Goal: Information Seeking & Learning: Learn about a topic

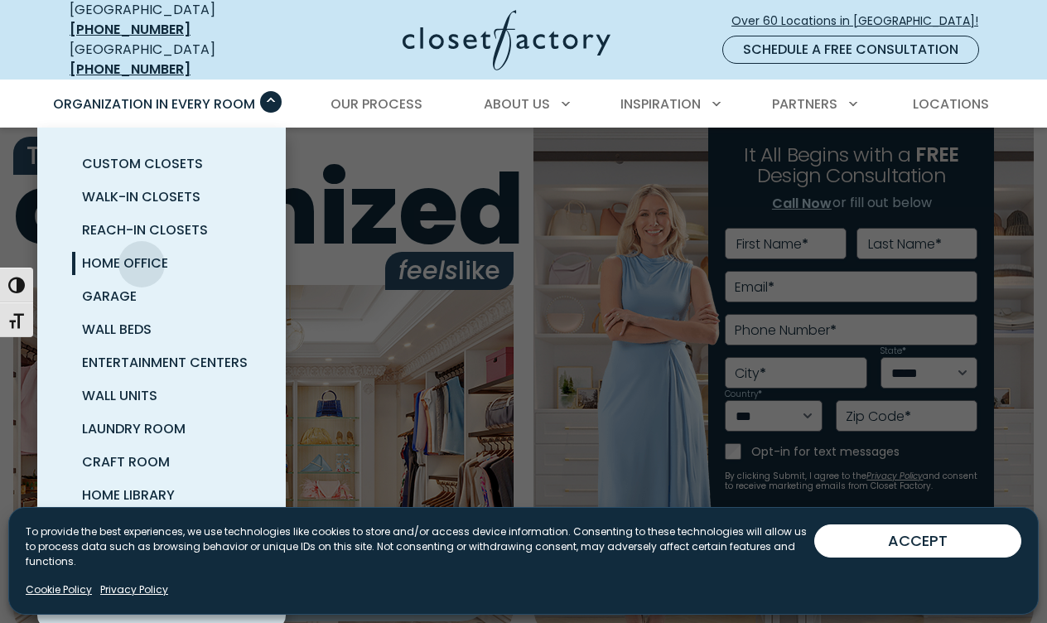
click at [142, 253] on span "Home Office" at bounding box center [125, 262] width 86 height 19
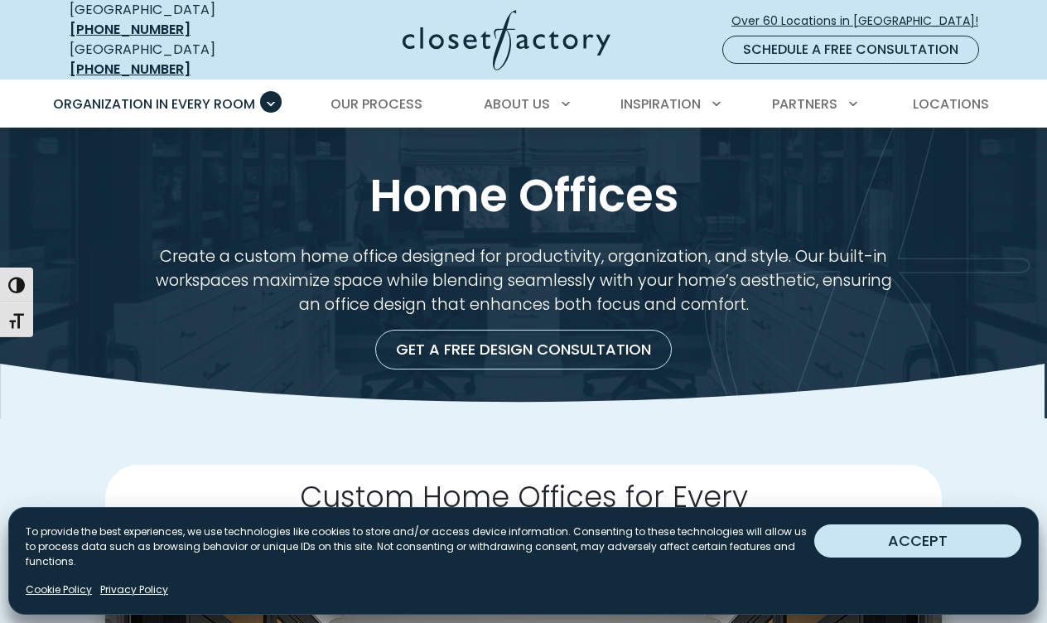
click at [888, 543] on button "ACCEPT" at bounding box center [917, 540] width 207 height 33
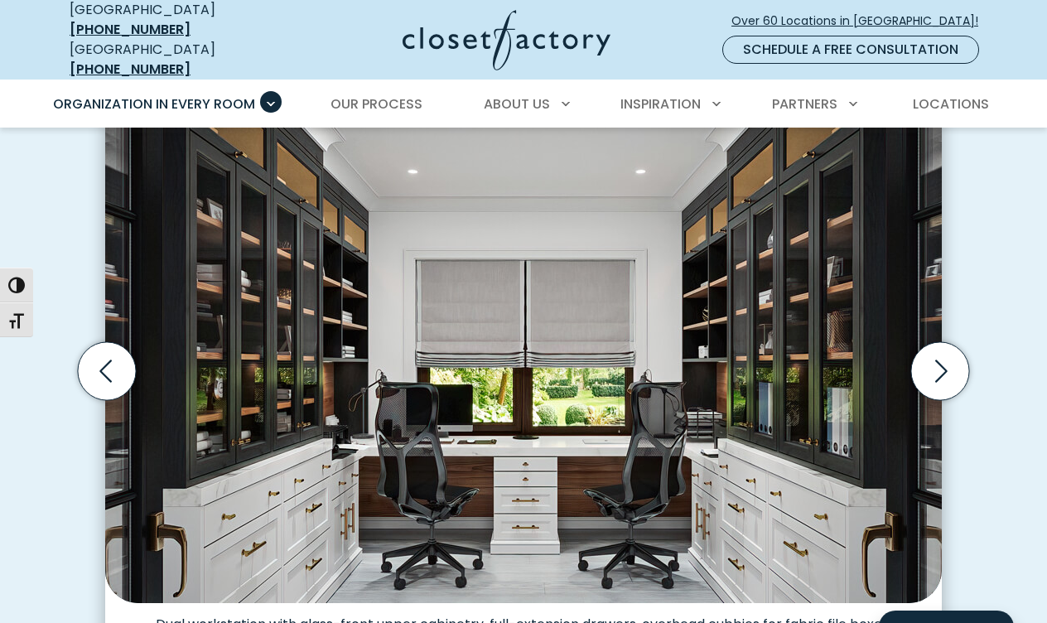
scroll to position [480, 0]
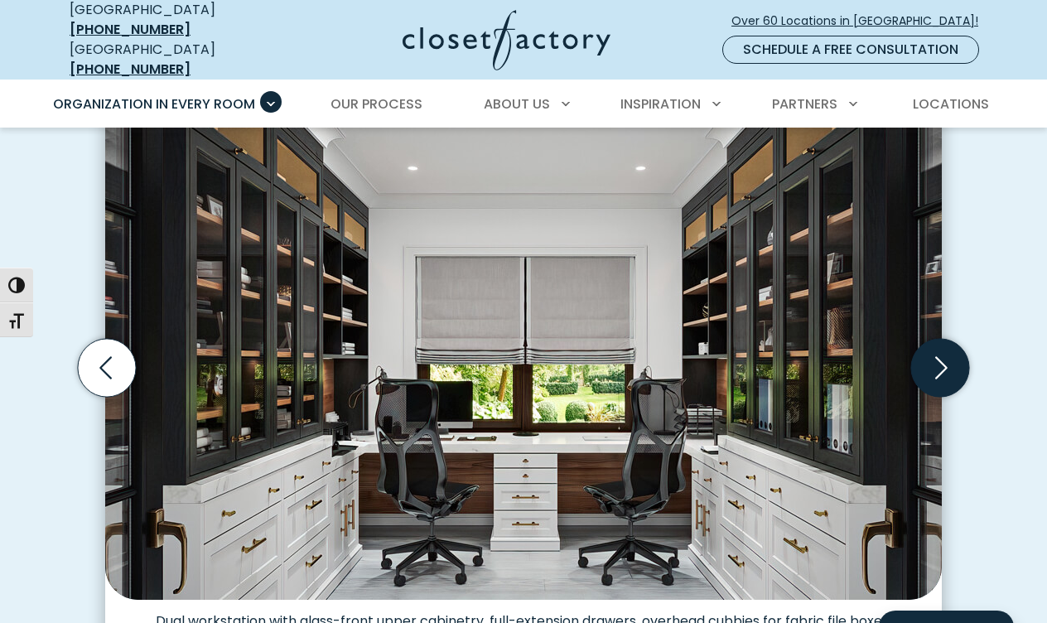
click at [945, 357] on icon "Next slide" at bounding box center [941, 368] width 12 height 22
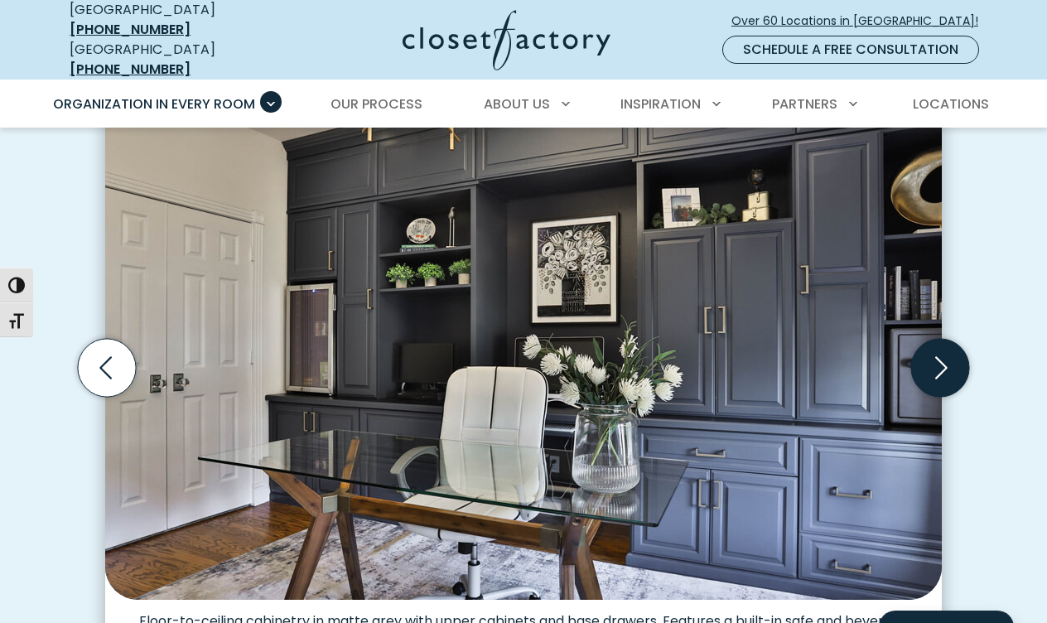
click at [944, 357] on icon "Next slide" at bounding box center [941, 368] width 12 height 22
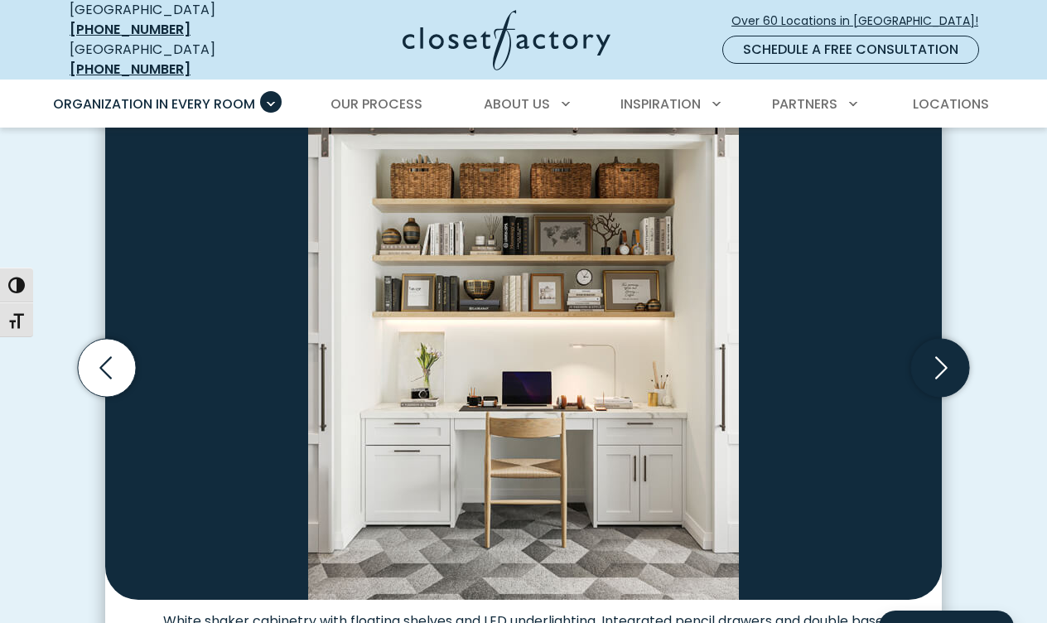
click at [943, 357] on icon "Next slide" at bounding box center [941, 368] width 12 height 22
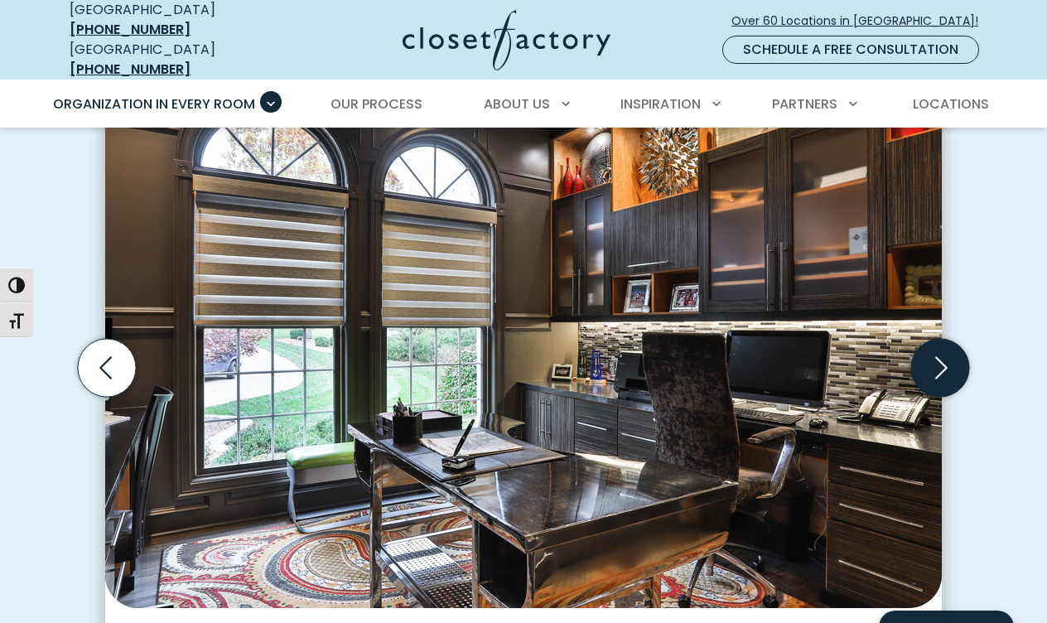
click at [943, 357] on icon "Next slide" at bounding box center [941, 368] width 12 height 22
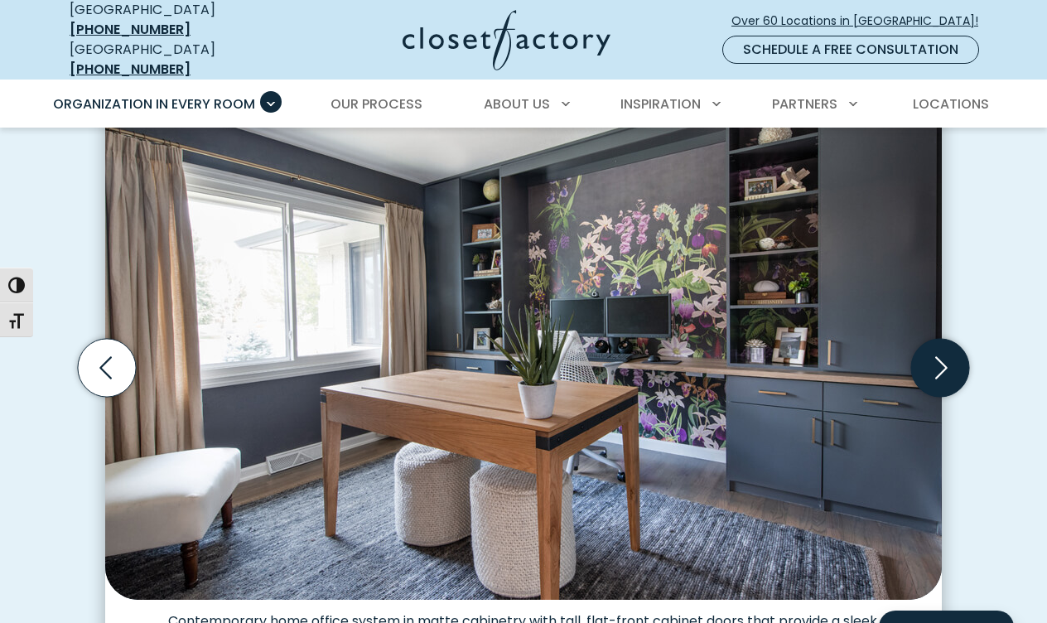
click at [943, 355] on icon "Next slide" at bounding box center [940, 368] width 58 height 58
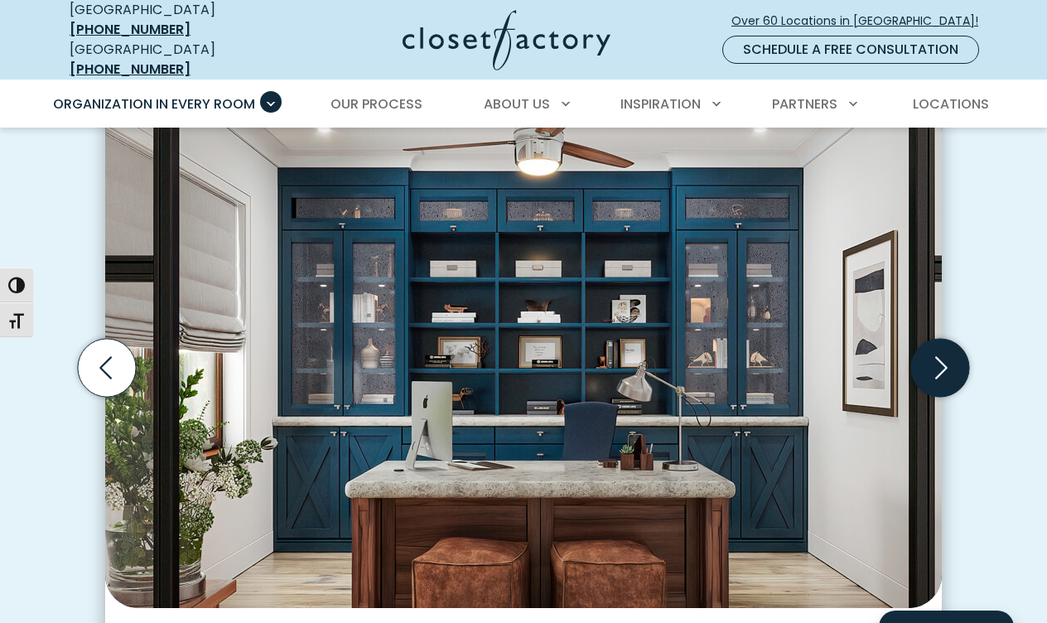
click at [944, 354] on icon "Next slide" at bounding box center [940, 368] width 58 height 58
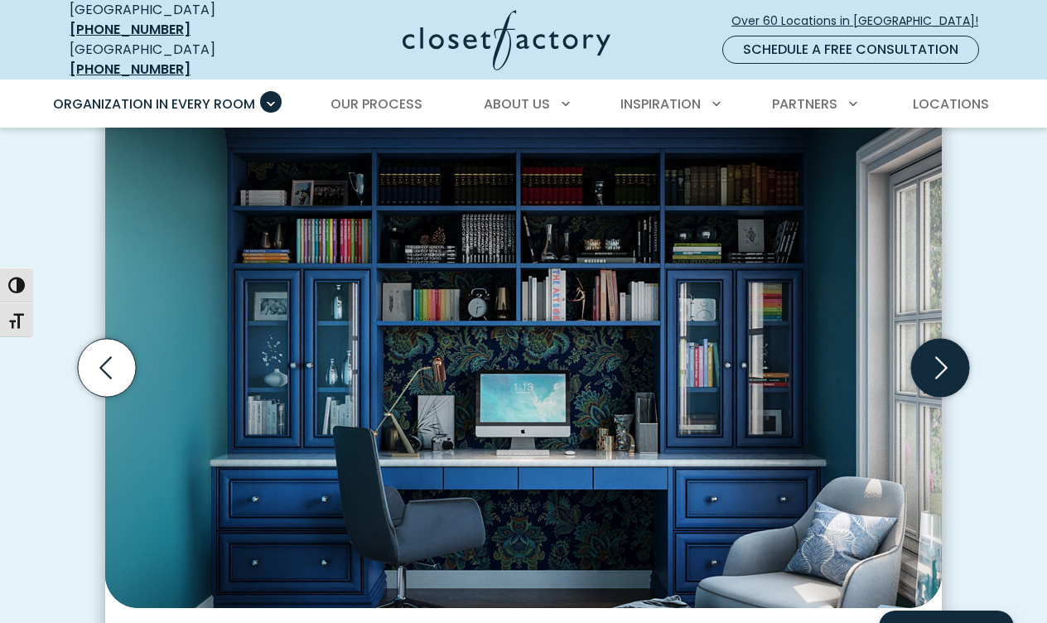
click at [944, 354] on icon "Next slide" at bounding box center [940, 368] width 58 height 58
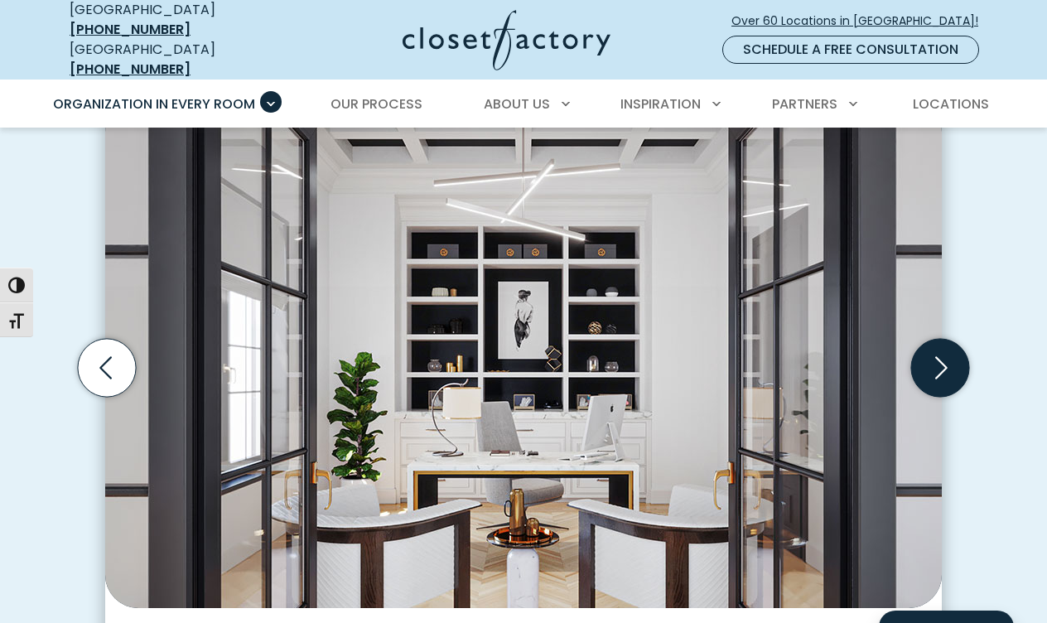
click at [942, 354] on icon "Next slide" at bounding box center [940, 368] width 58 height 58
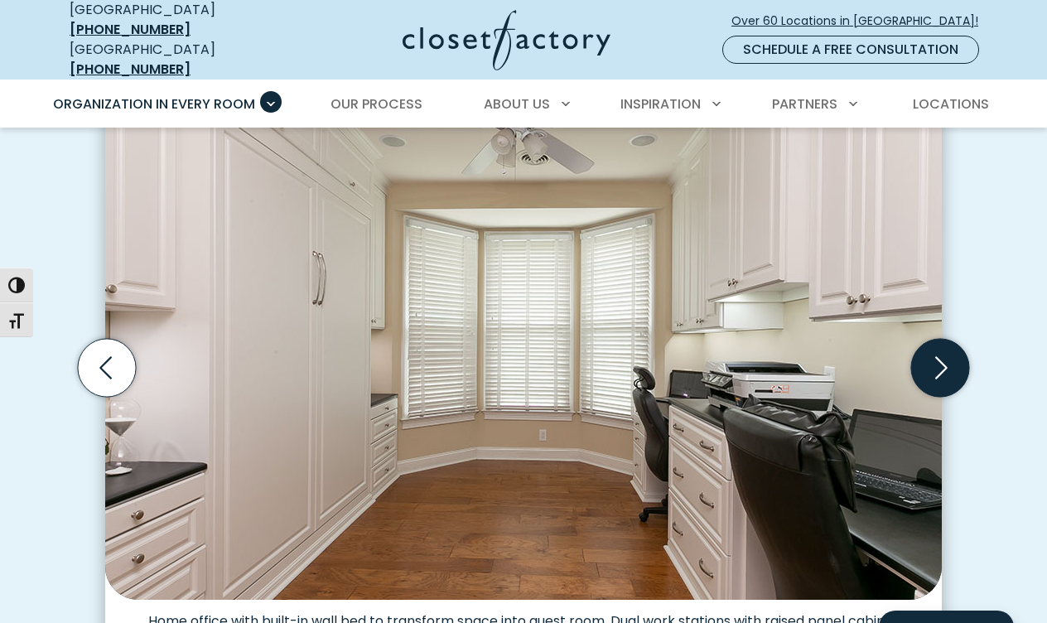
click at [942, 354] on icon "Next slide" at bounding box center [940, 368] width 58 height 58
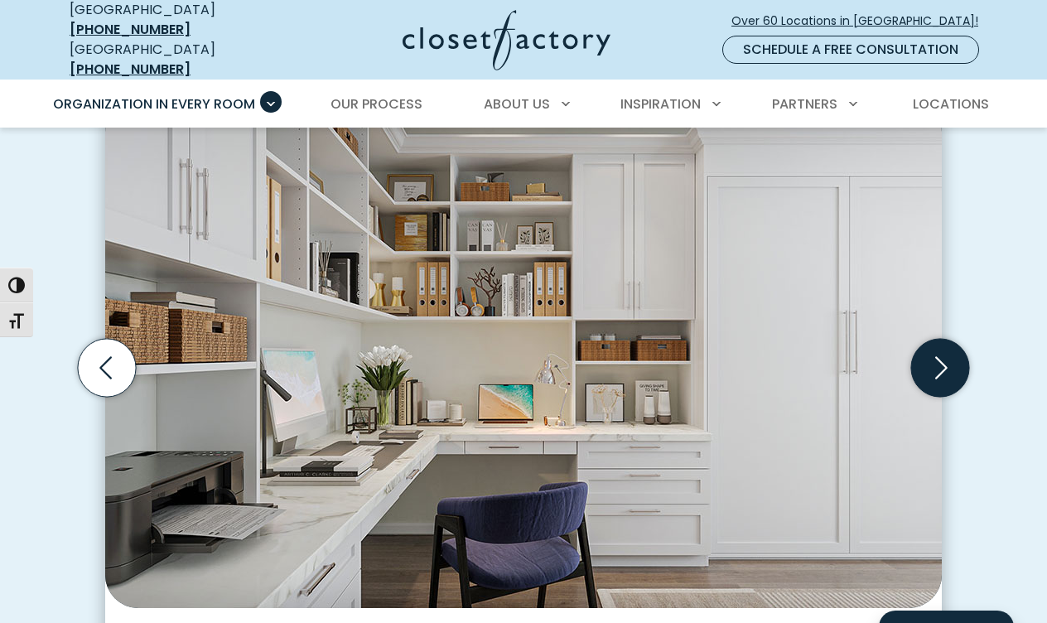
click at [942, 354] on icon "Next slide" at bounding box center [940, 368] width 58 height 58
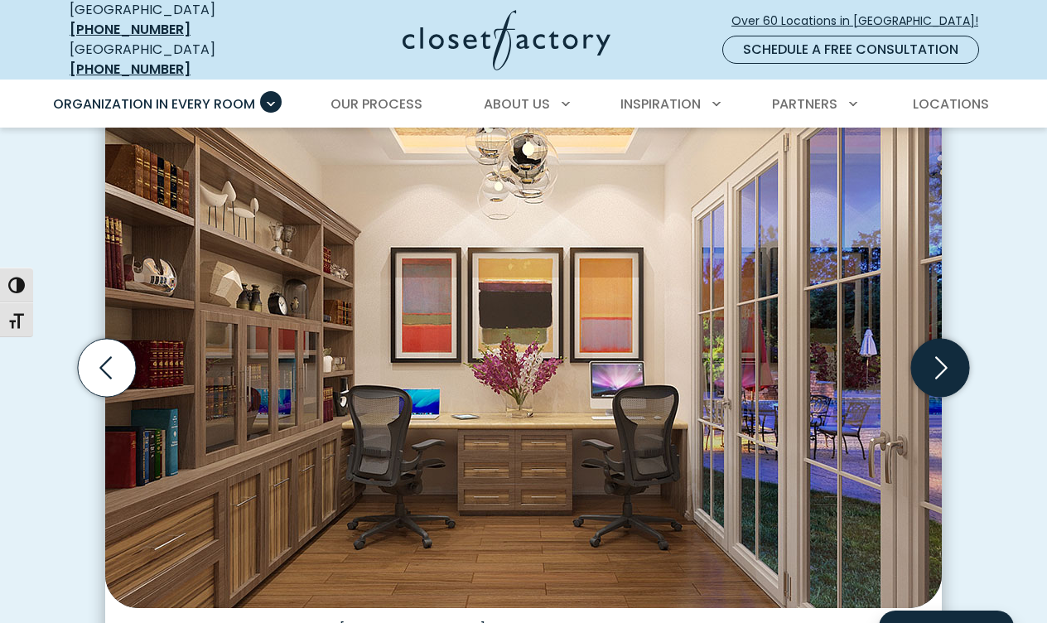
click at [942, 354] on icon "Next slide" at bounding box center [940, 368] width 58 height 58
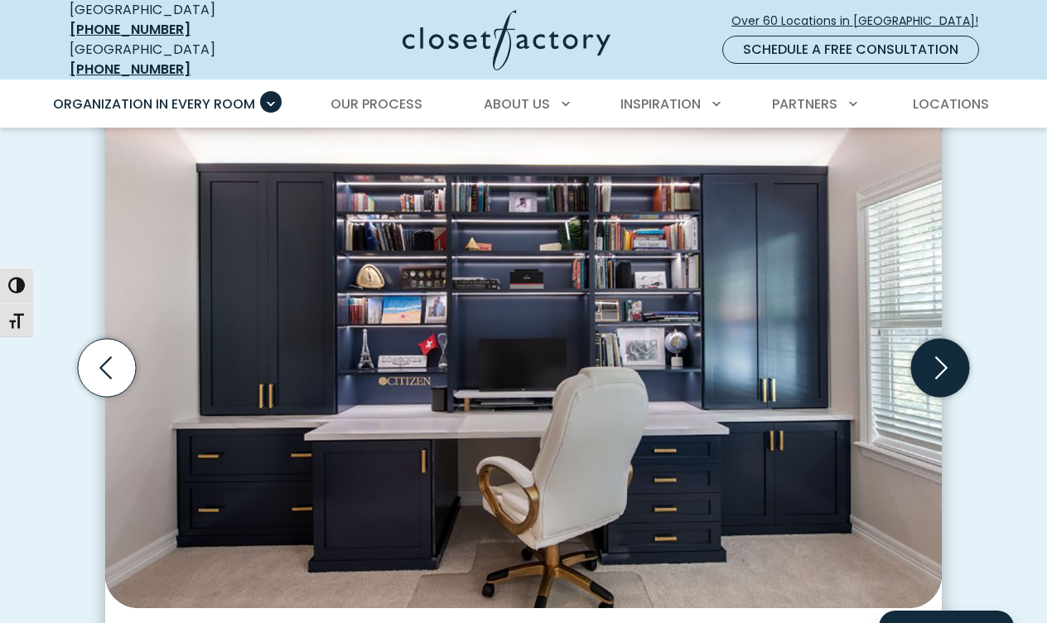
click at [942, 354] on icon "Next slide" at bounding box center [940, 368] width 58 height 58
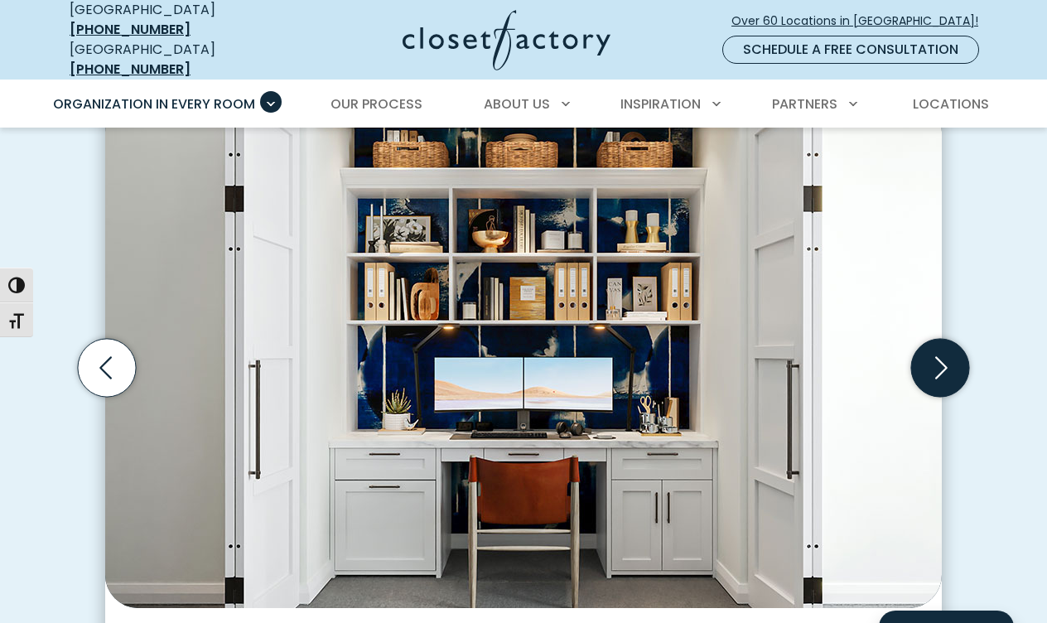
click at [942, 354] on icon "Next slide" at bounding box center [940, 368] width 58 height 58
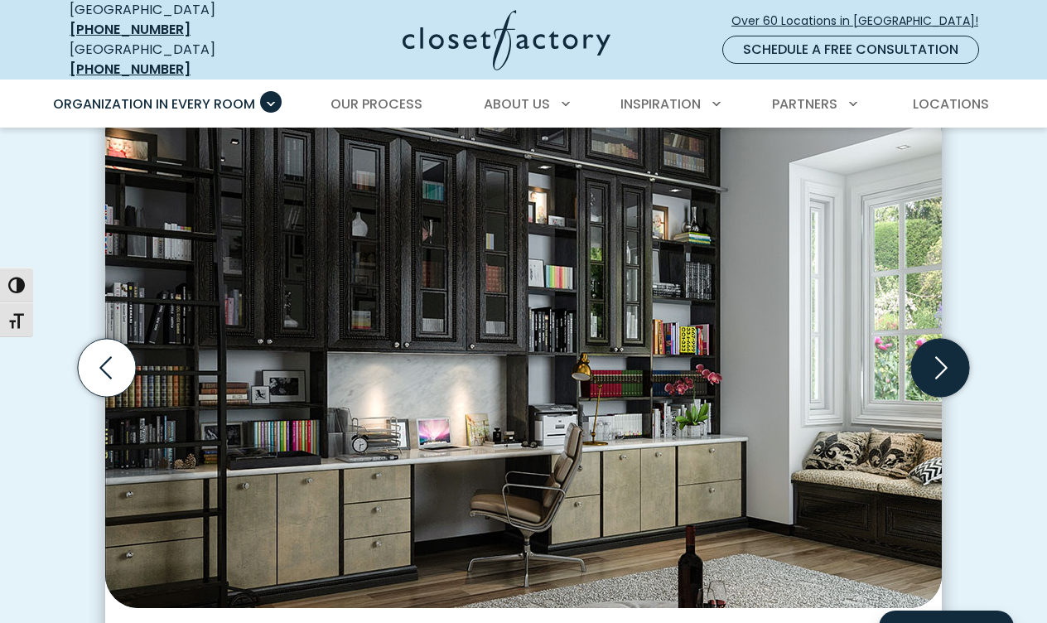
click at [942, 354] on icon "Next slide" at bounding box center [940, 368] width 58 height 58
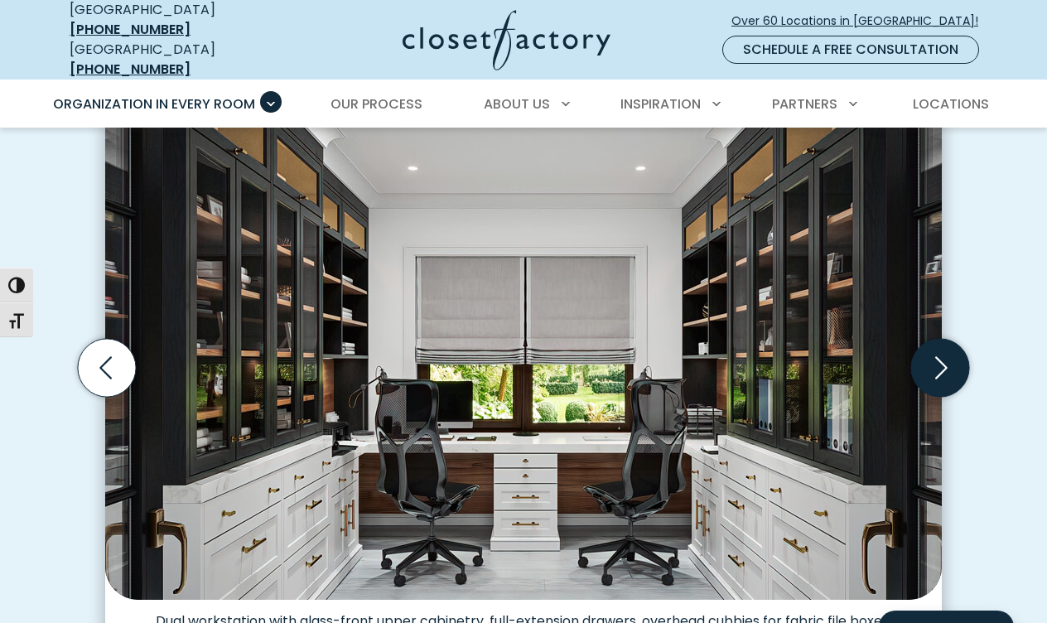
click at [942, 354] on icon "Next slide" at bounding box center [940, 368] width 58 height 58
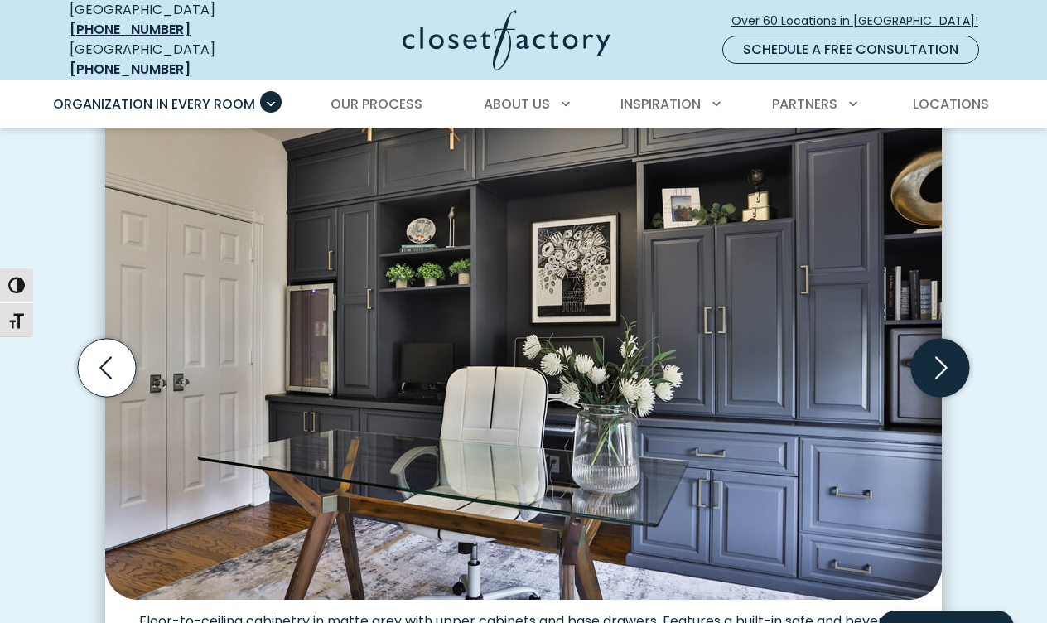
click at [942, 354] on icon "Next slide" at bounding box center [940, 368] width 58 height 58
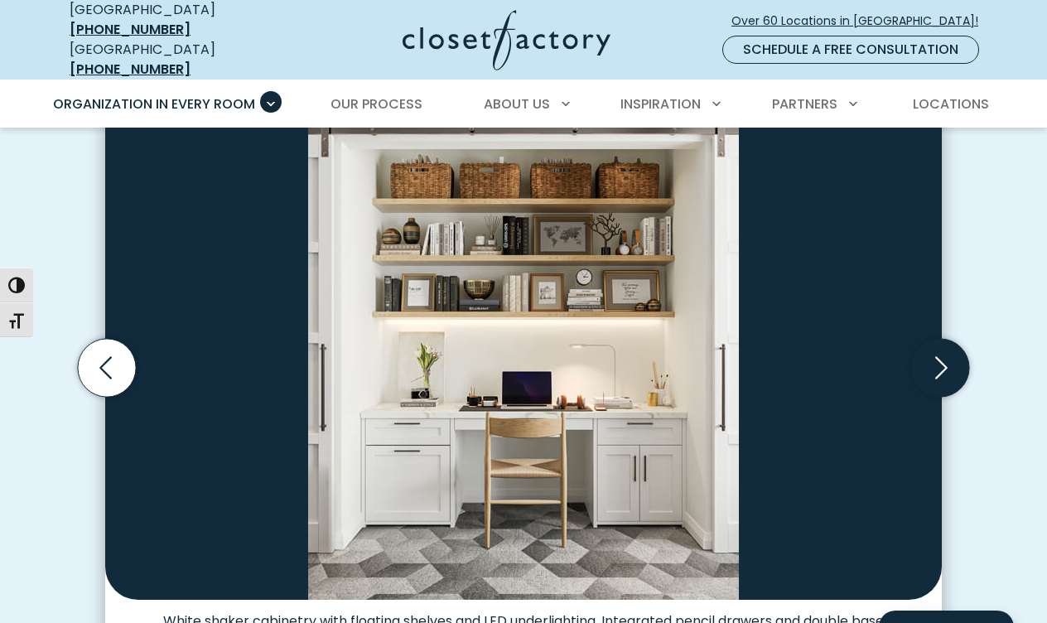
click at [937, 357] on icon "Next slide" at bounding box center [940, 368] width 58 height 58
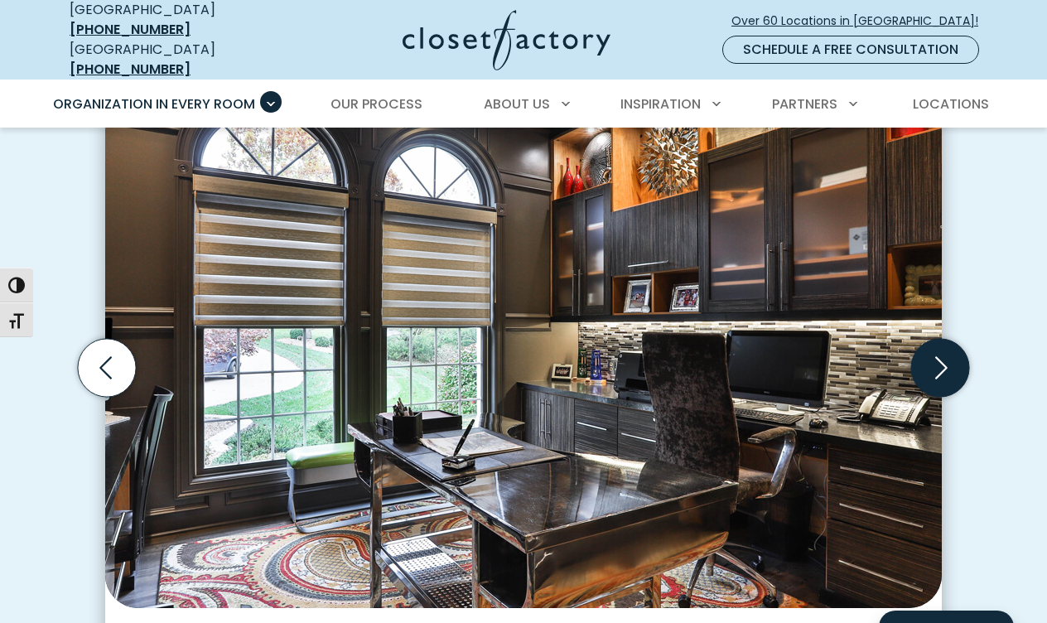
click at [937, 357] on icon "Next slide" at bounding box center [940, 368] width 58 height 58
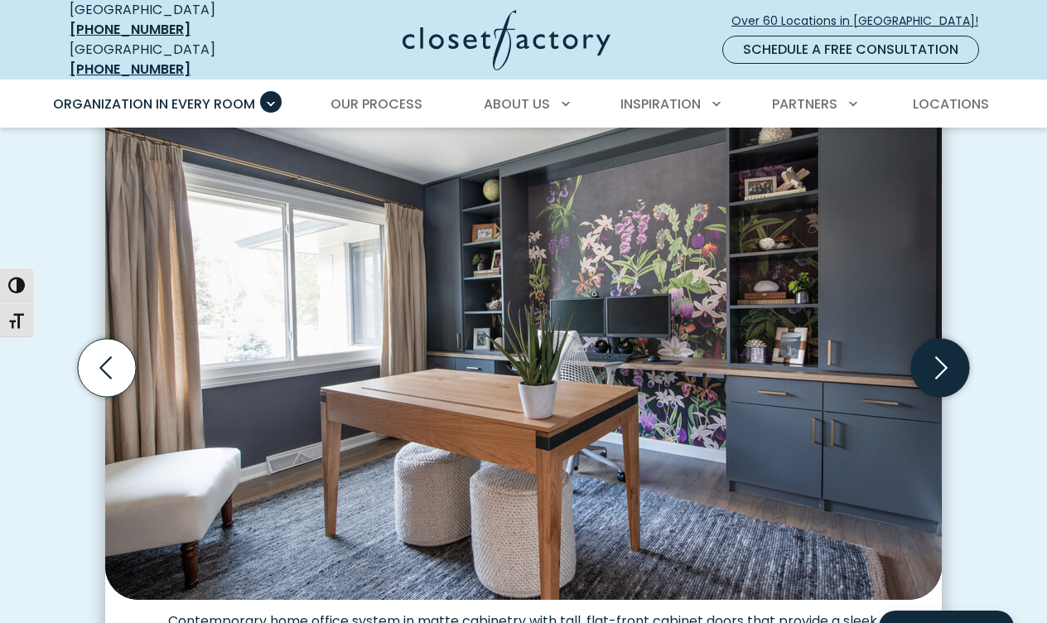
click at [937, 357] on icon "Next slide" at bounding box center [940, 368] width 58 height 58
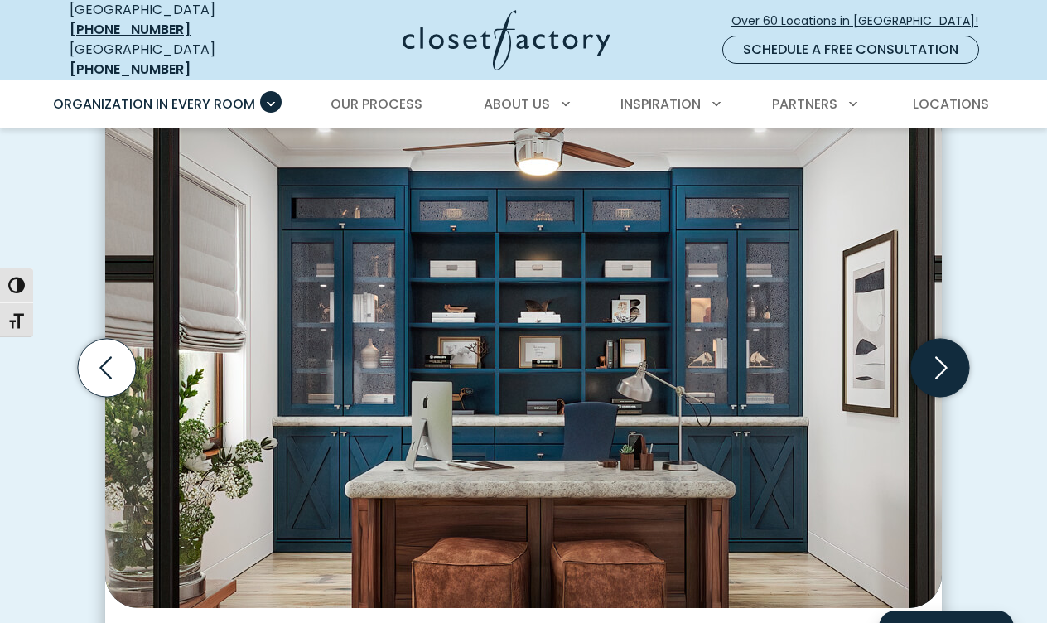
click at [937, 357] on icon "Next slide" at bounding box center [940, 368] width 58 height 58
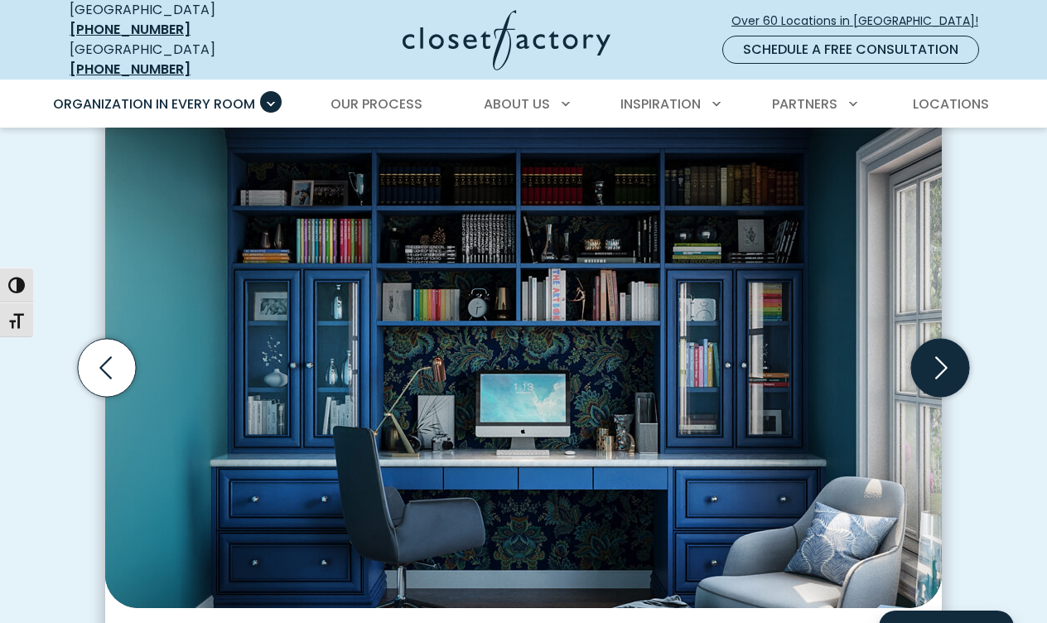
click at [937, 357] on icon "Next slide" at bounding box center [940, 368] width 58 height 58
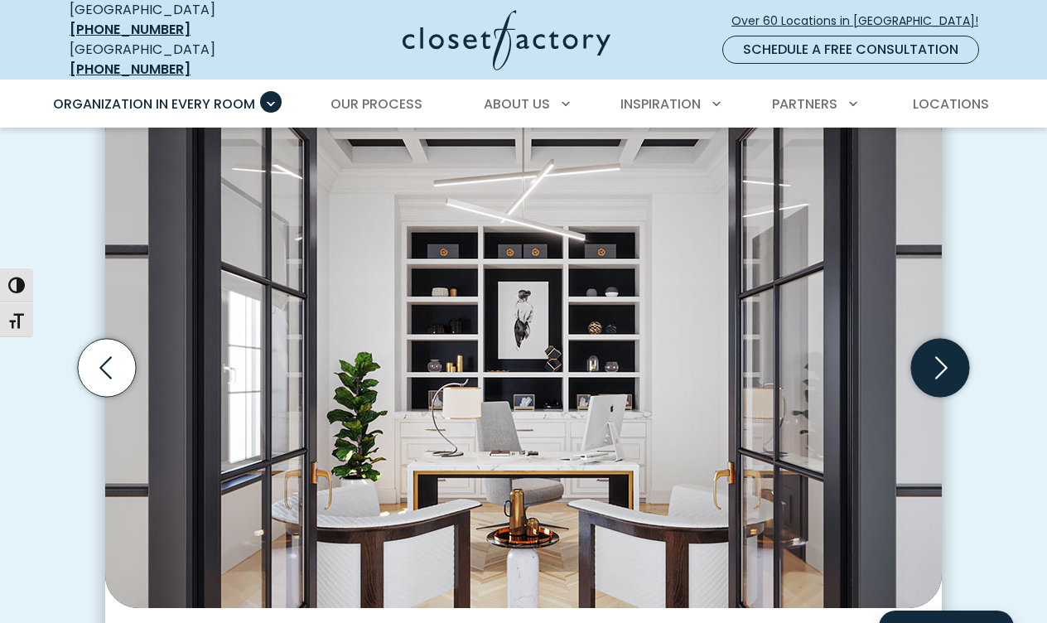
click at [937, 357] on icon "Next slide" at bounding box center [940, 368] width 58 height 58
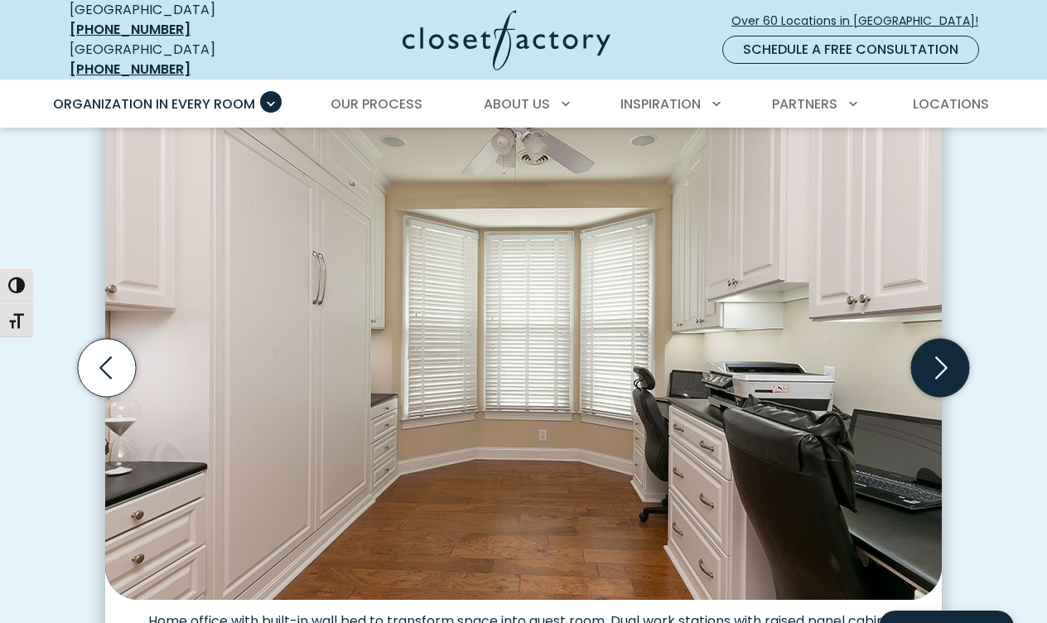
click at [933, 349] on icon "Next slide" at bounding box center [940, 368] width 58 height 58
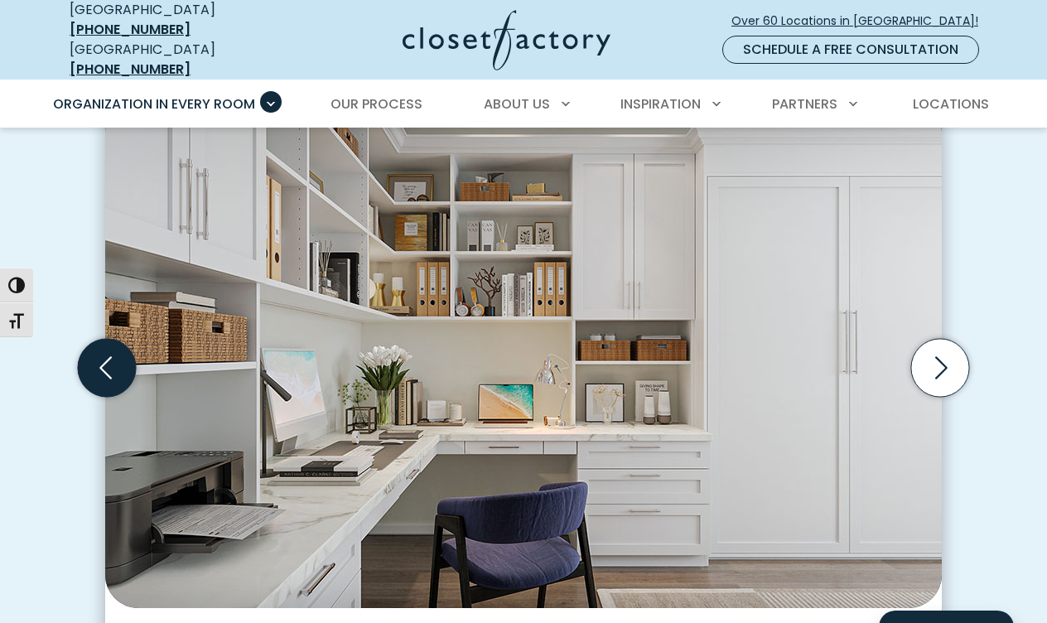
click at [108, 354] on icon "Previous slide" at bounding box center [107, 368] width 58 height 58
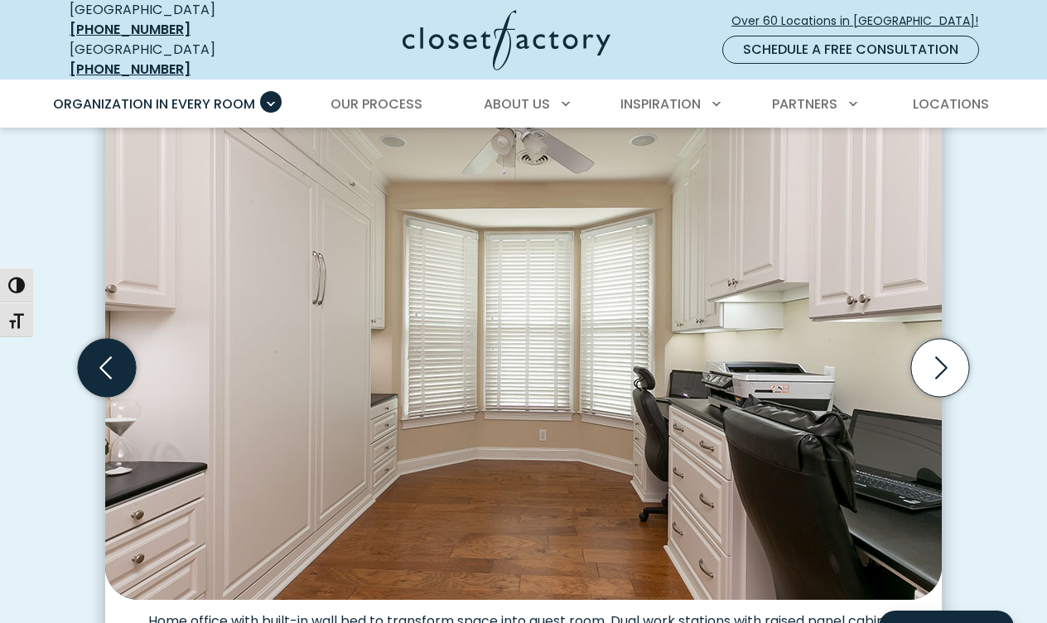
click at [100, 343] on icon "Previous slide" at bounding box center [107, 368] width 58 height 58
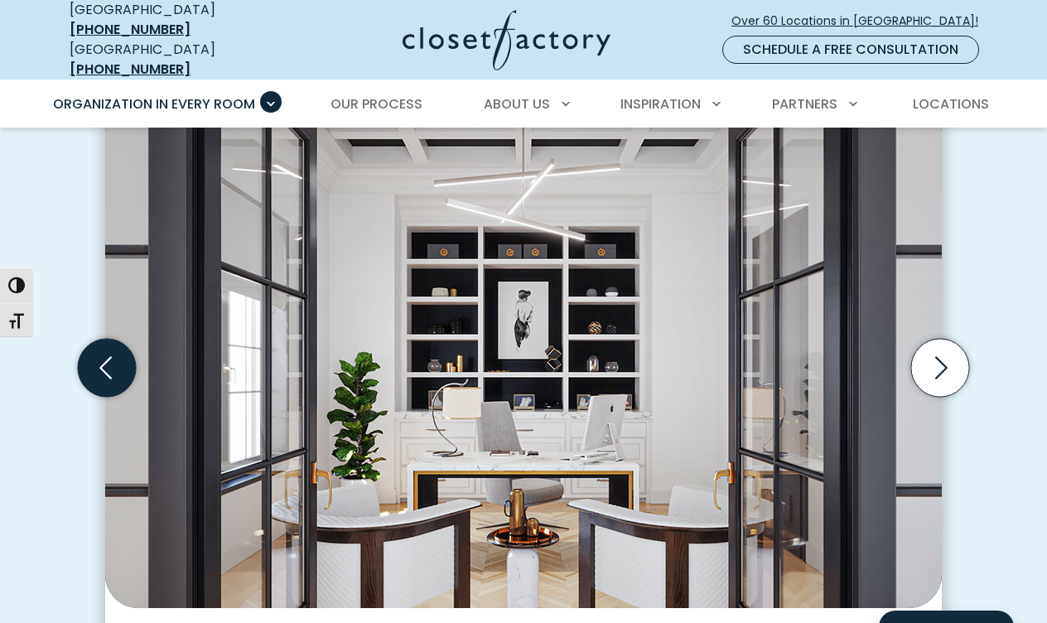
click at [104, 349] on icon "Previous slide" at bounding box center [107, 368] width 58 height 58
